Goal: Task Accomplishment & Management: Manage account settings

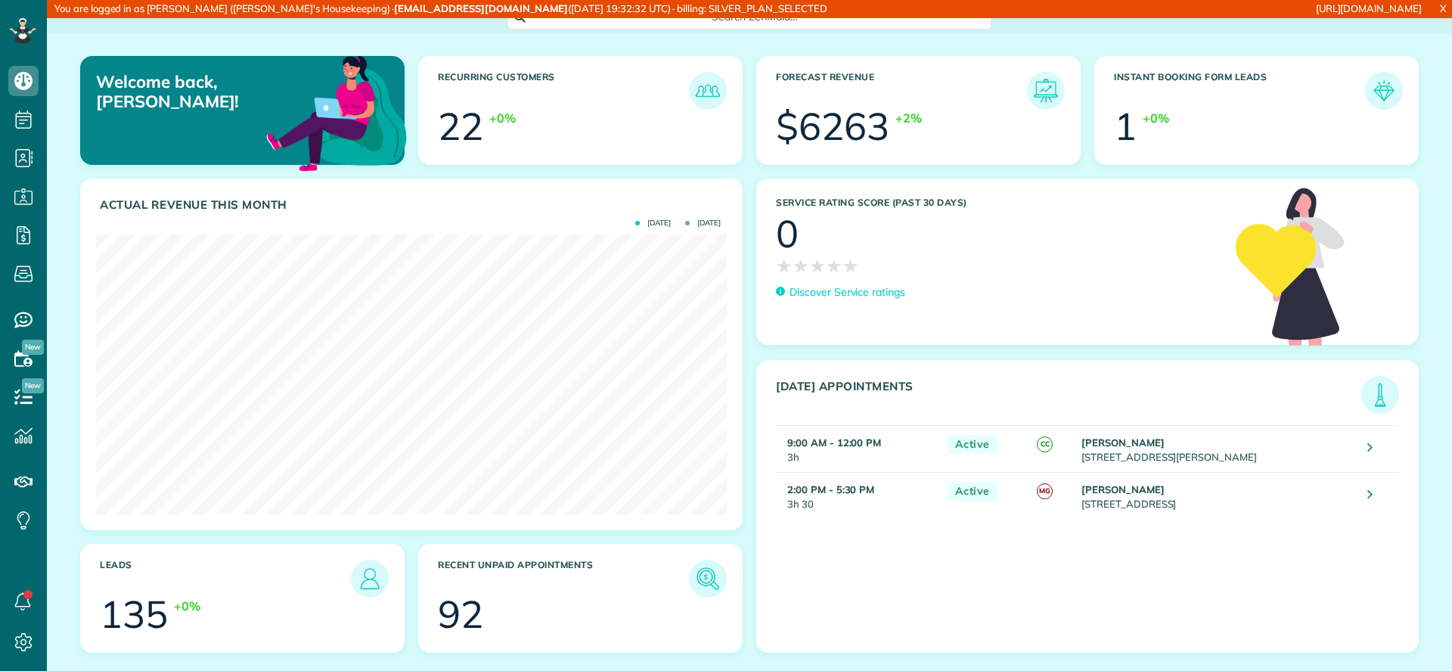
scroll to position [7, 7]
click at [30, 190] on icon at bounding box center [23, 197] width 30 height 30
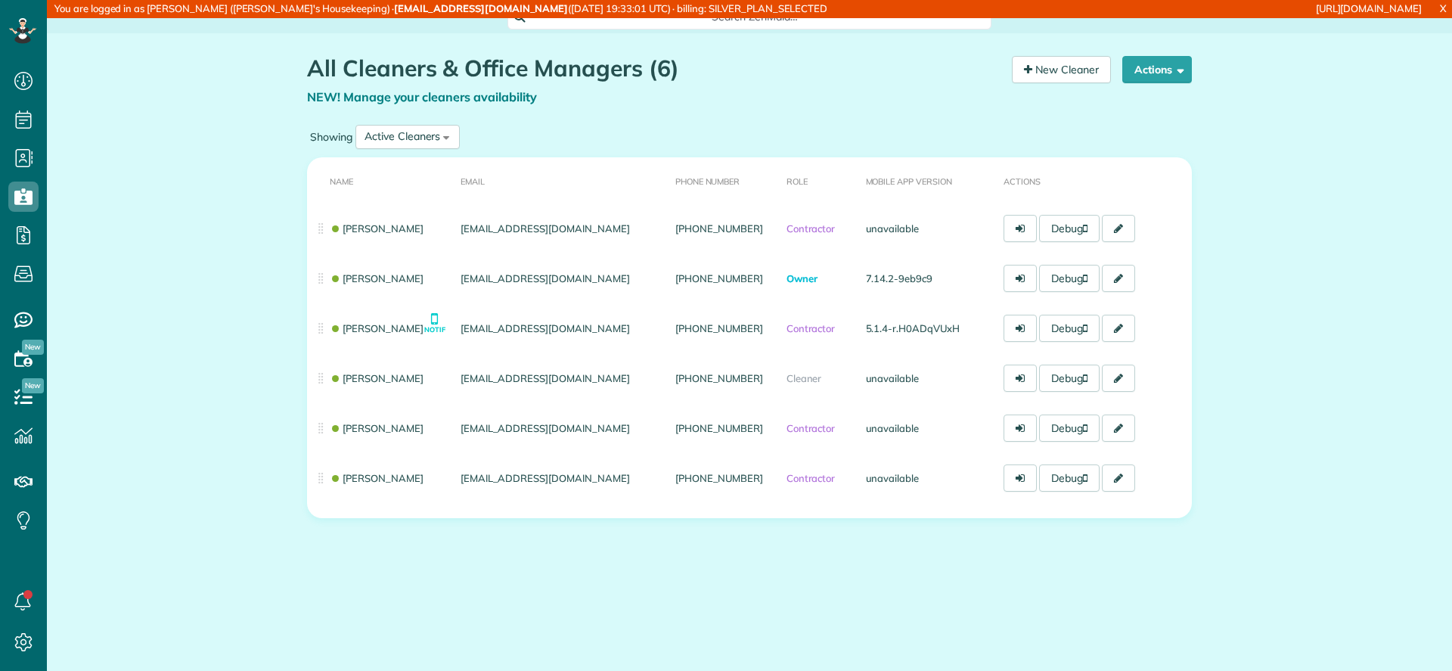
scroll to position [7, 7]
click at [17, 653] on icon at bounding box center [23, 642] width 30 height 30
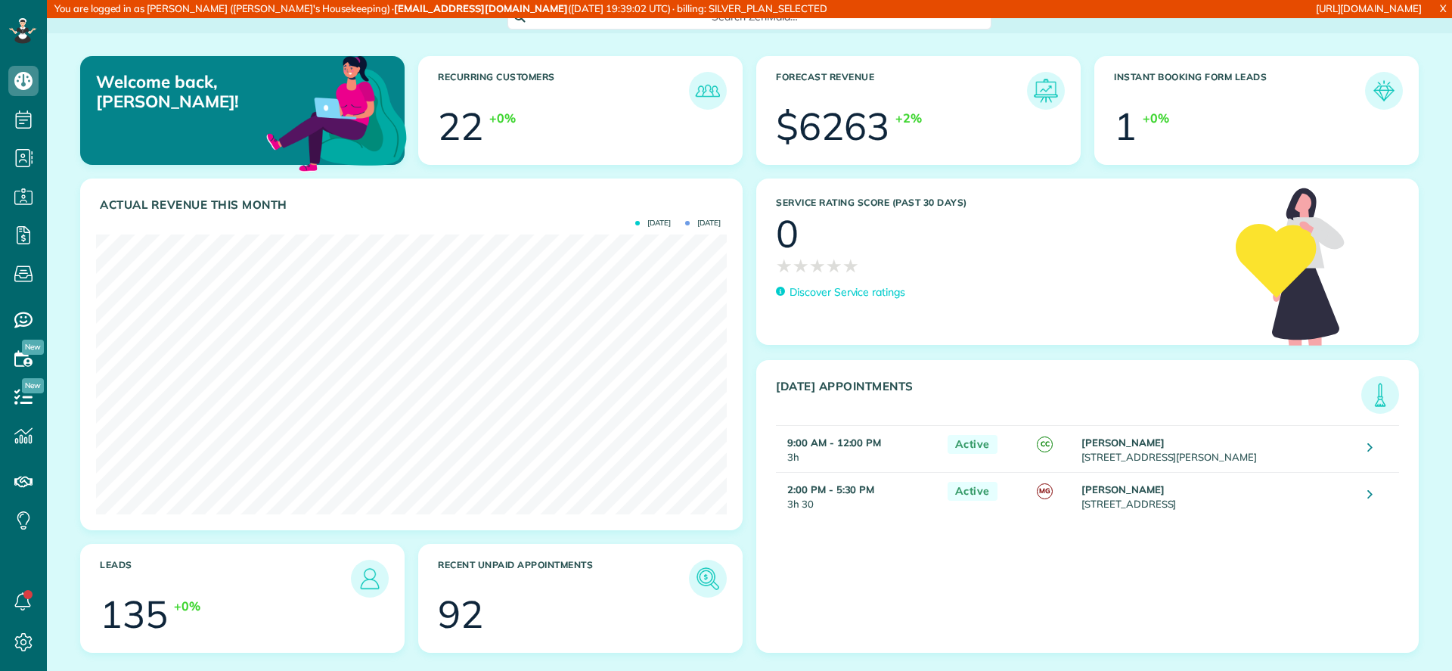
scroll to position [280, 631]
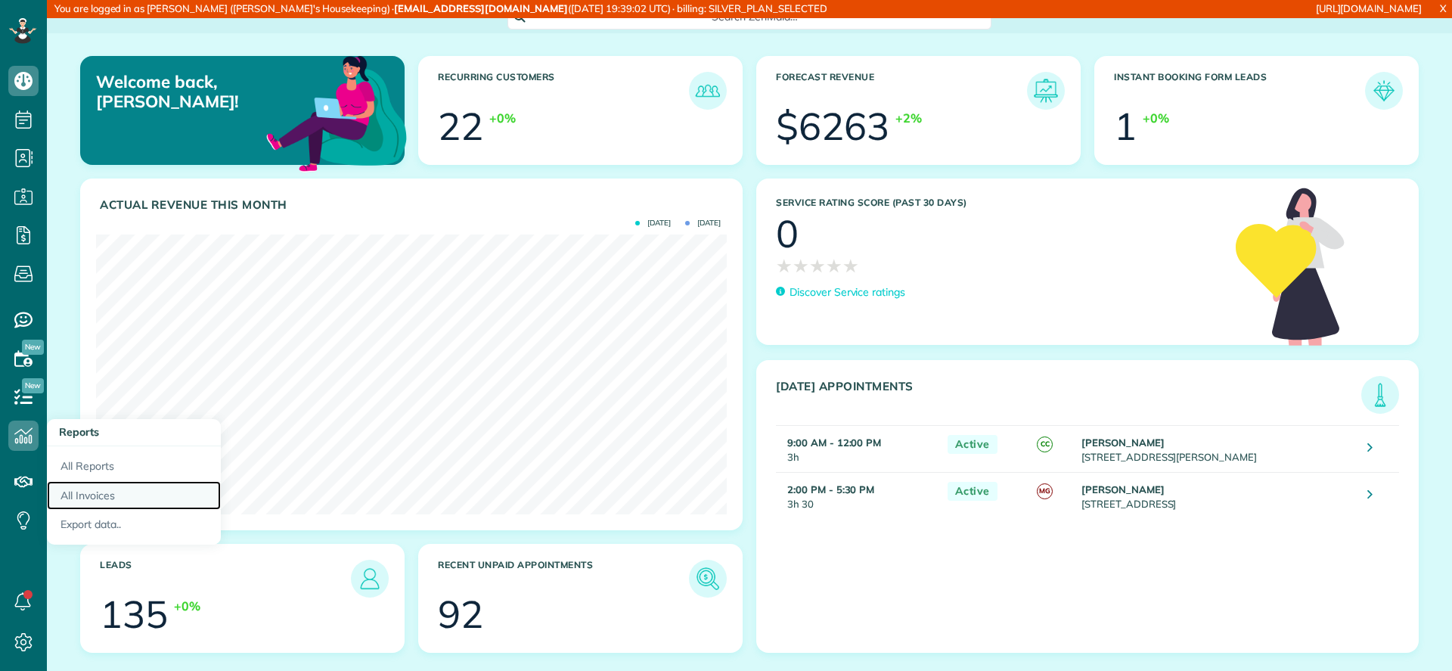
click at [94, 489] on link "All Invoices" at bounding box center [134, 496] width 174 height 30
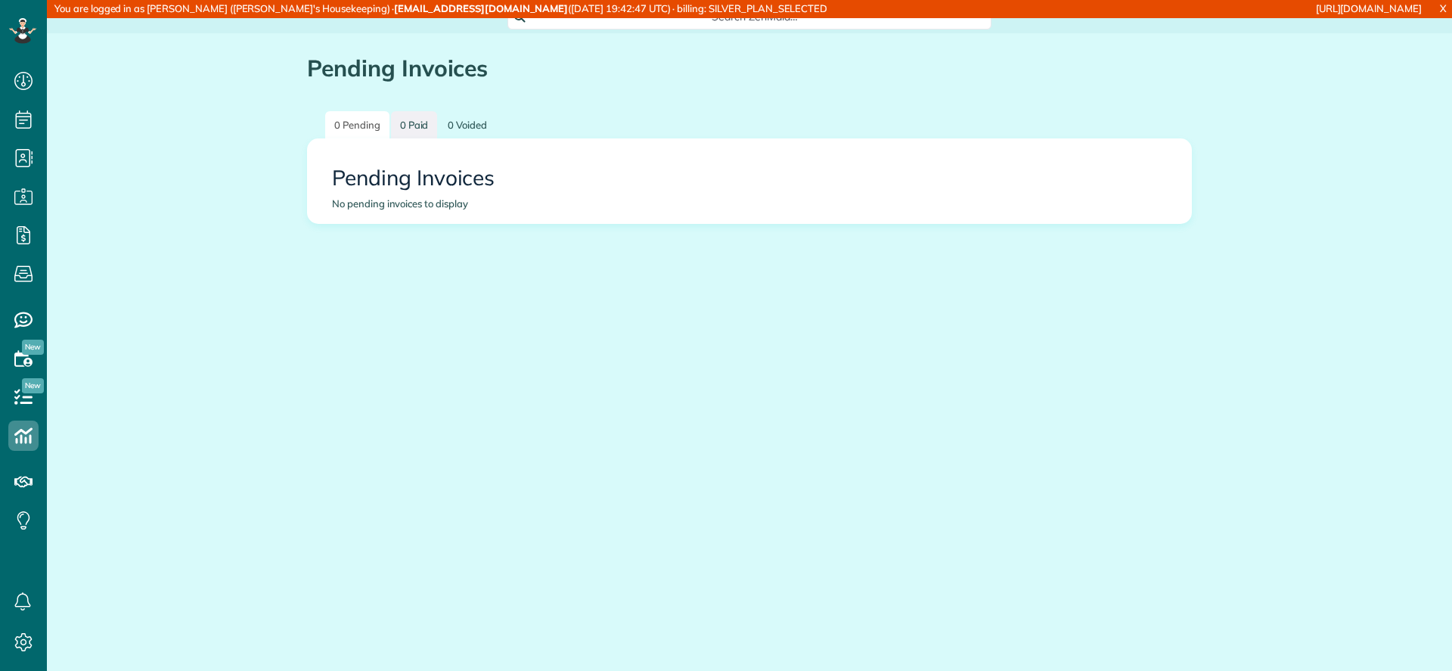
scroll to position [7, 7]
